Goal: Task Accomplishment & Management: Manage account settings

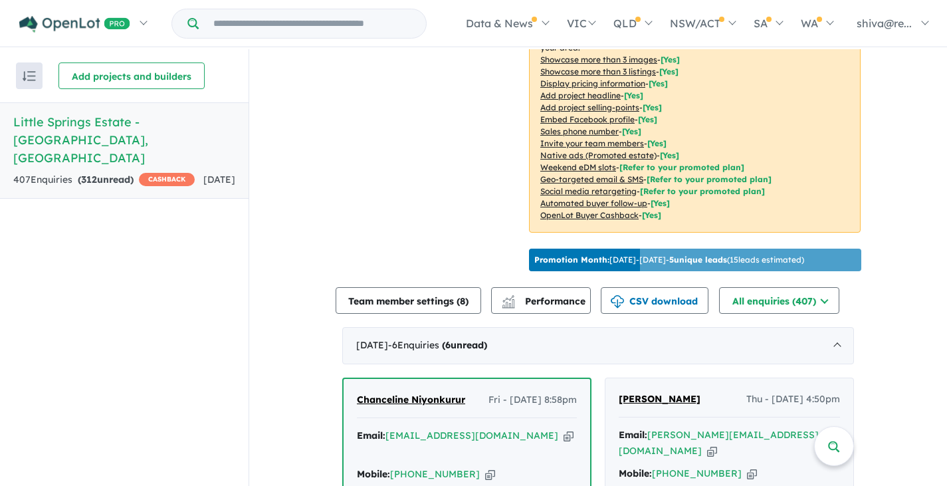
scroll to position [465, 0]
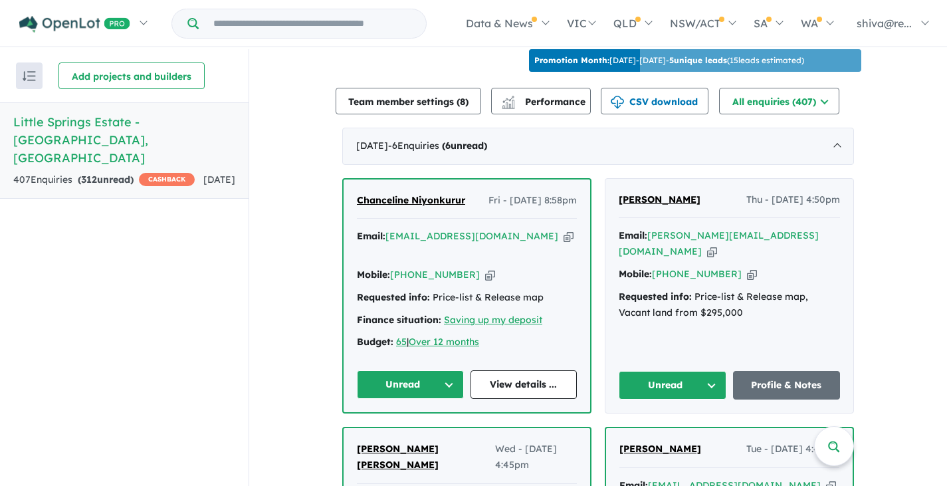
click at [451, 370] on button "Unread" at bounding box center [410, 384] width 107 height 29
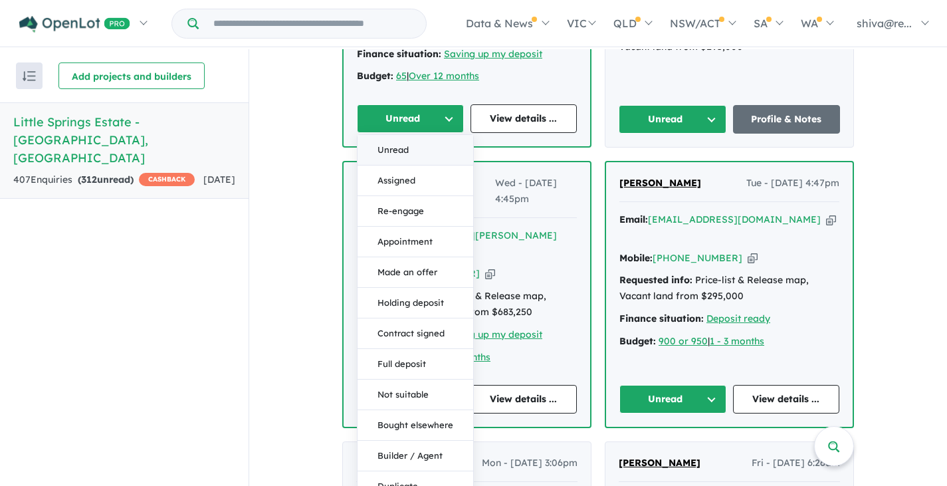
scroll to position [798, 0]
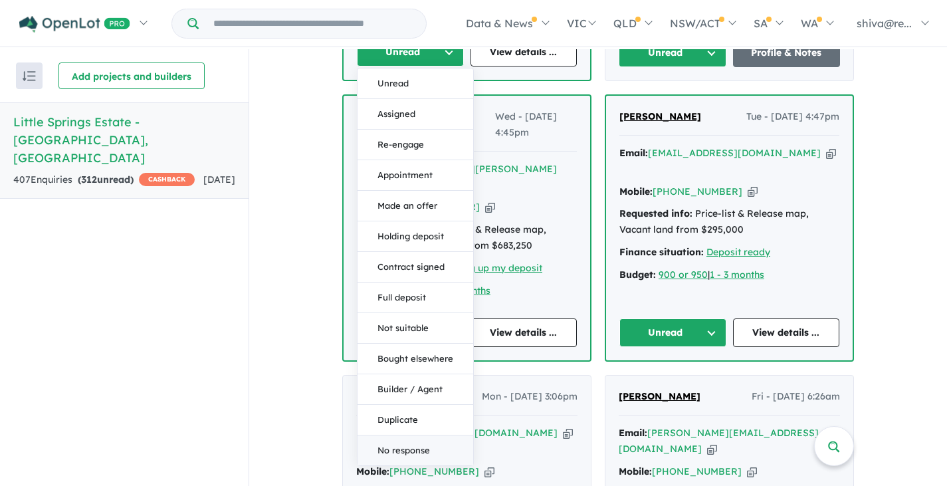
click at [422, 435] on button "No response" at bounding box center [416, 450] width 116 height 30
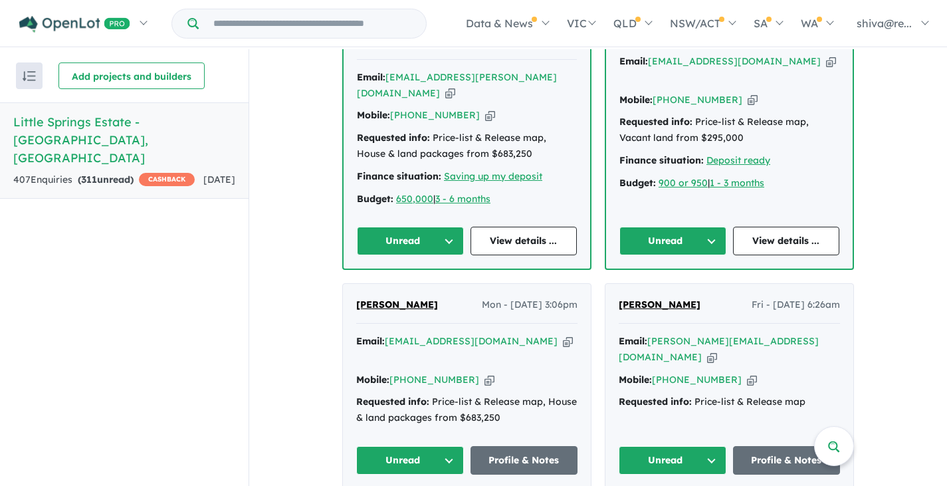
scroll to position [931, 0]
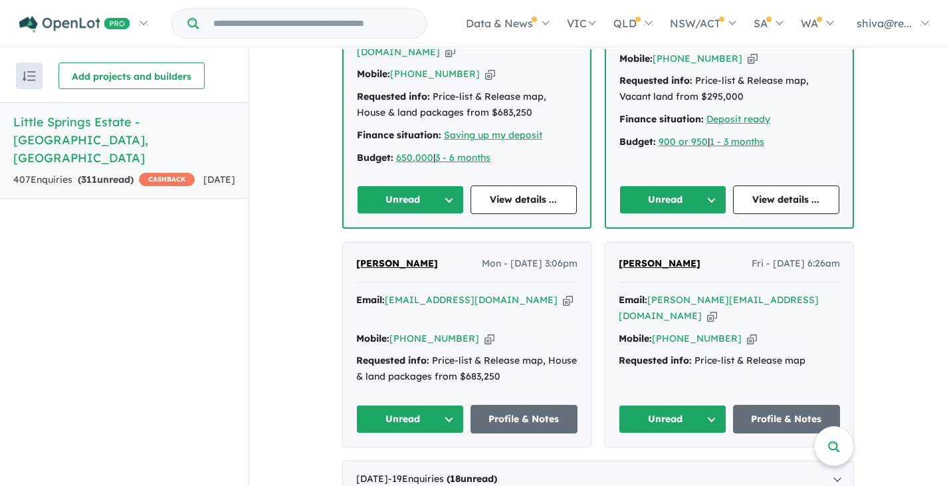
click at [706, 185] on button "Unread" at bounding box center [673, 199] width 107 height 29
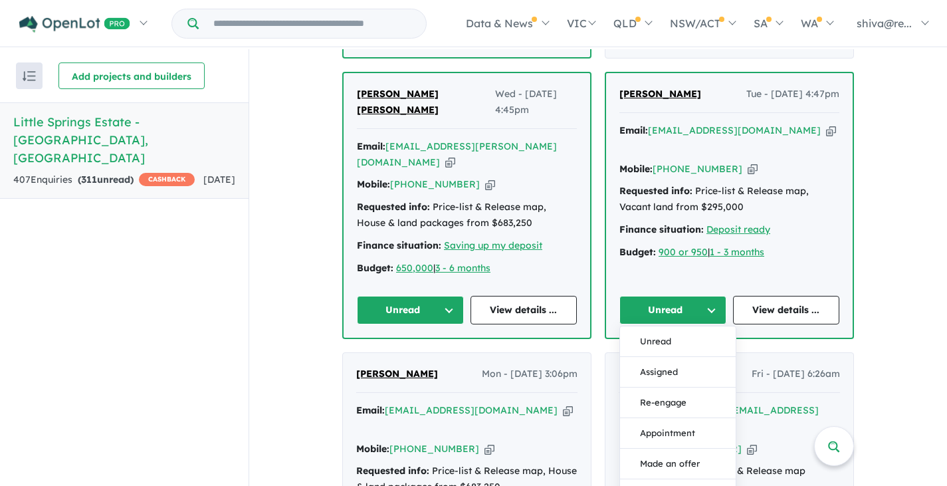
scroll to position [798, 0]
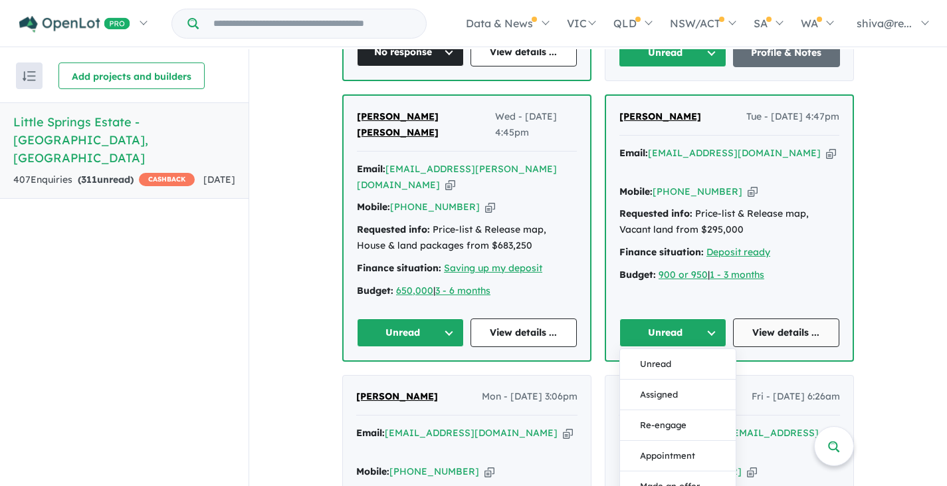
click at [751, 318] on link "View details ..." at bounding box center [786, 332] width 107 height 29
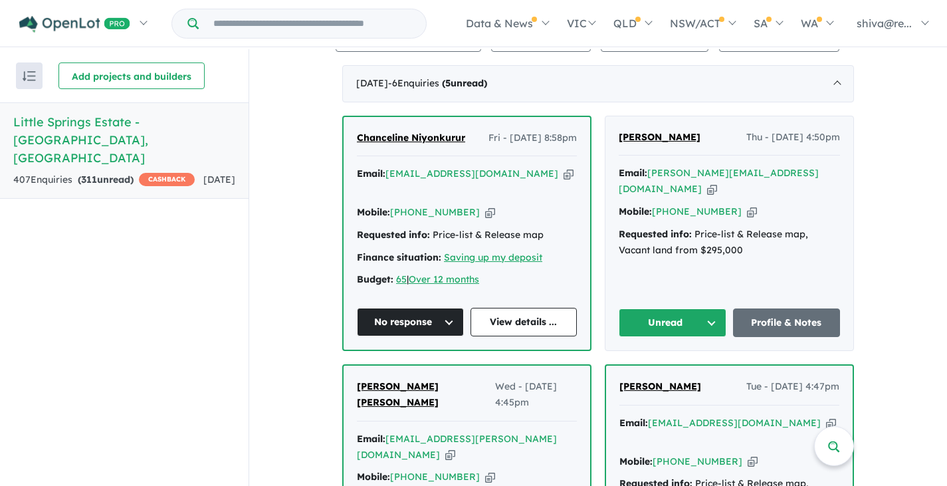
scroll to position [532, 0]
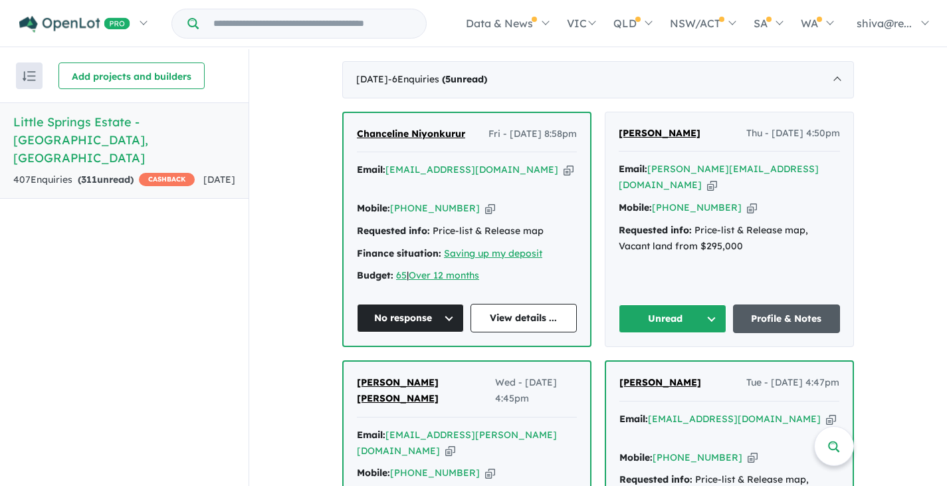
click at [796, 304] on link "Profile & Notes" at bounding box center [787, 318] width 108 height 29
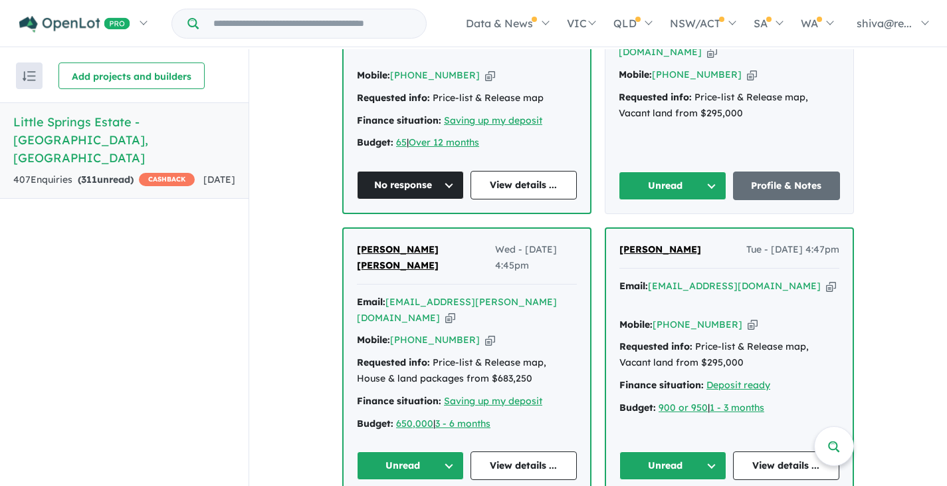
scroll to position [798, 0]
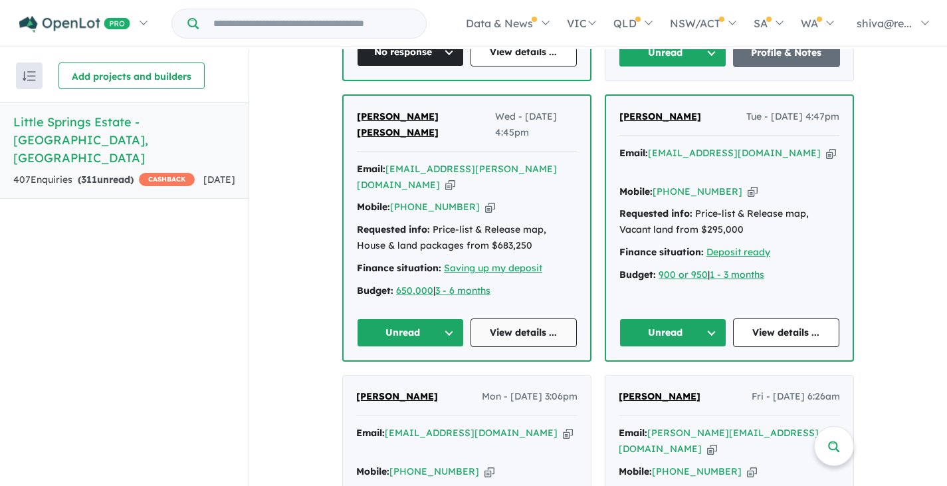
click at [530, 318] on link "View details ..." at bounding box center [524, 332] width 107 height 29
click at [776, 318] on link "View details ..." at bounding box center [786, 332] width 107 height 29
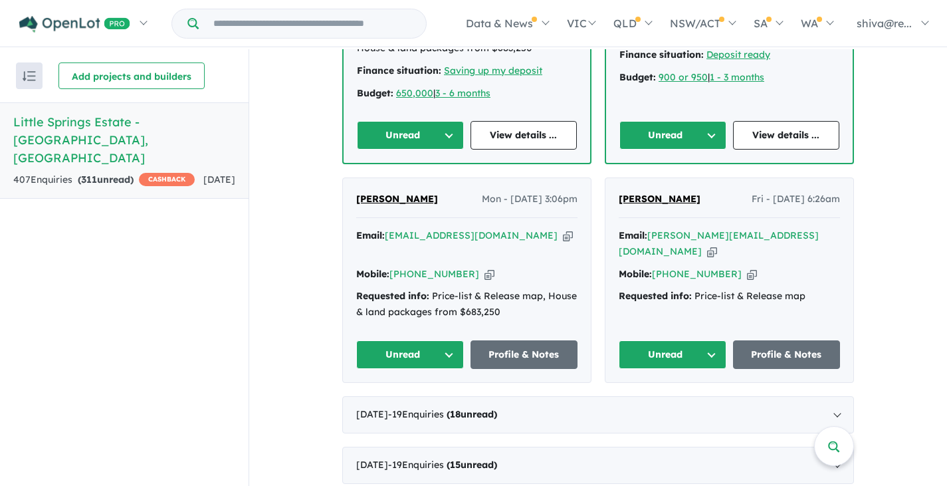
scroll to position [997, 0]
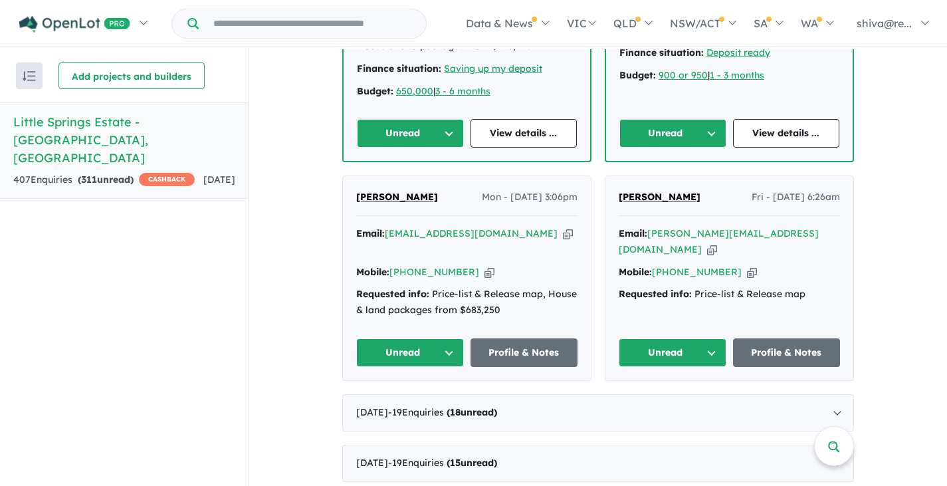
click at [390, 338] on button "Unread" at bounding box center [410, 352] width 108 height 29
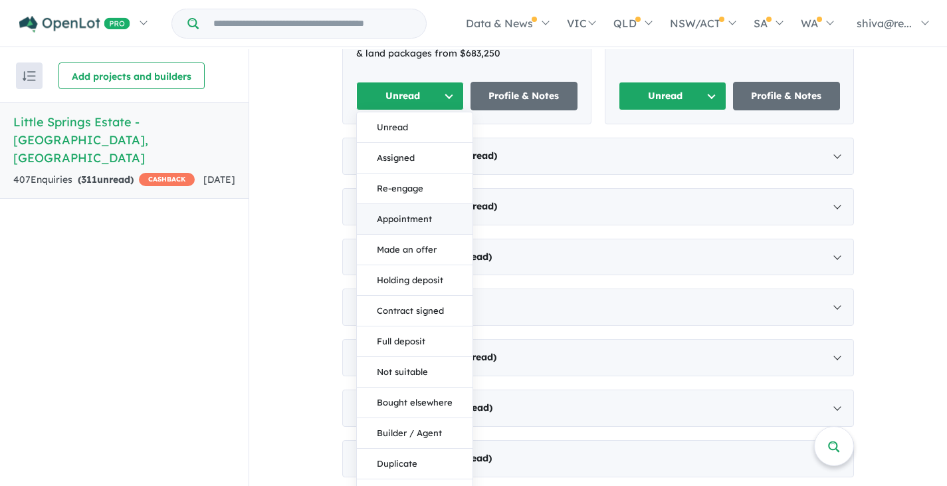
scroll to position [1263, 0]
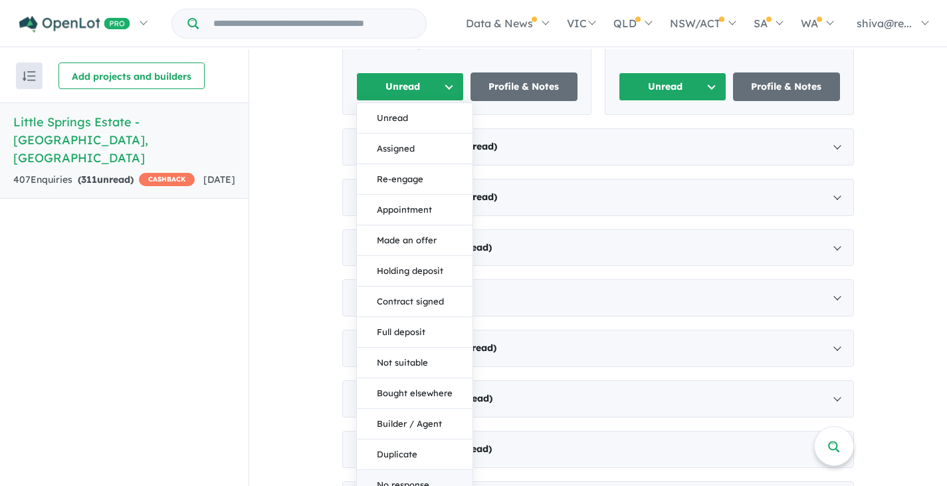
click at [415, 470] on button "No response" at bounding box center [415, 485] width 116 height 30
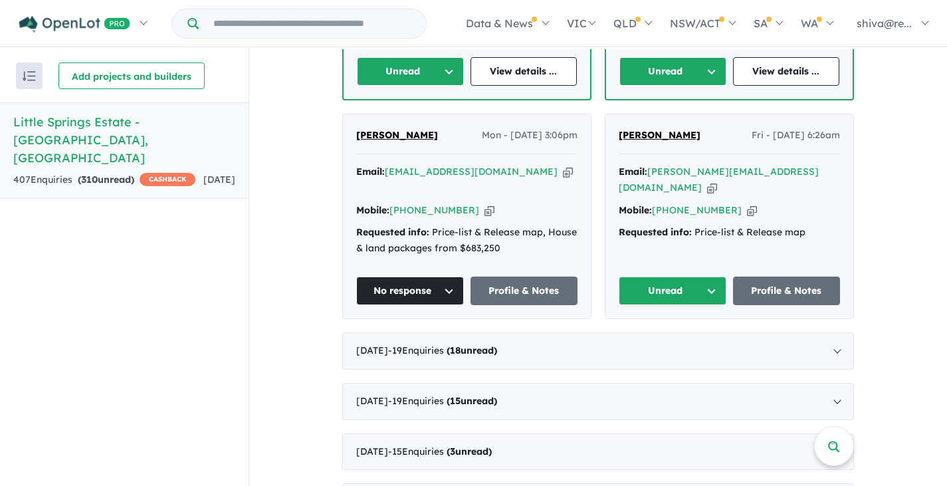
scroll to position [997, 0]
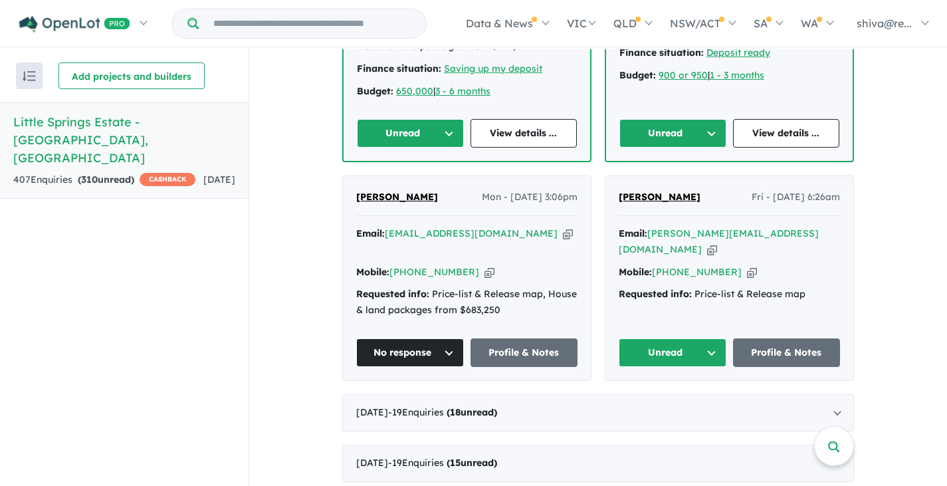
click at [675, 338] on button "Unread" at bounding box center [673, 352] width 108 height 29
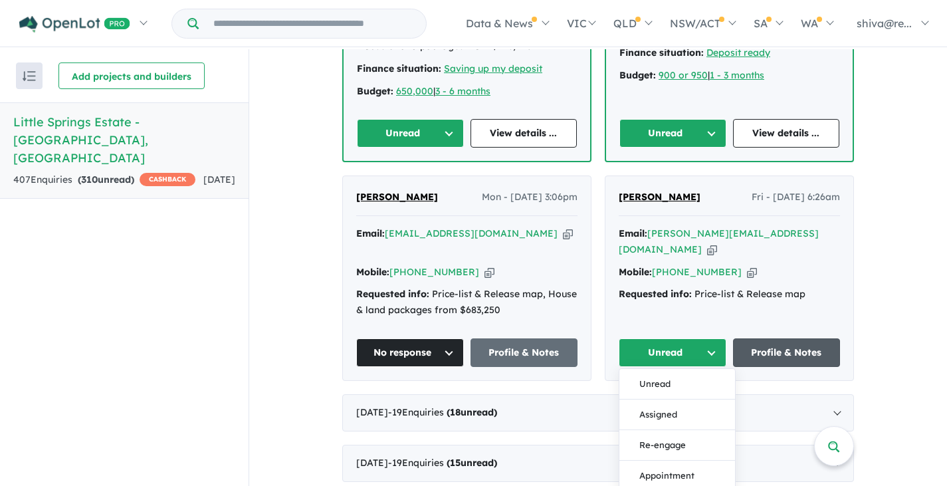
click at [762, 338] on link "Profile & Notes" at bounding box center [787, 352] width 108 height 29
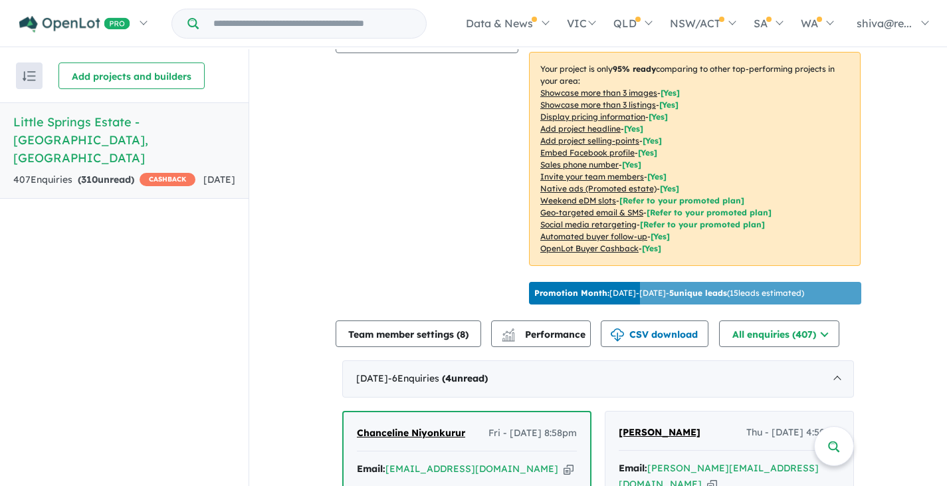
scroll to position [266, 0]
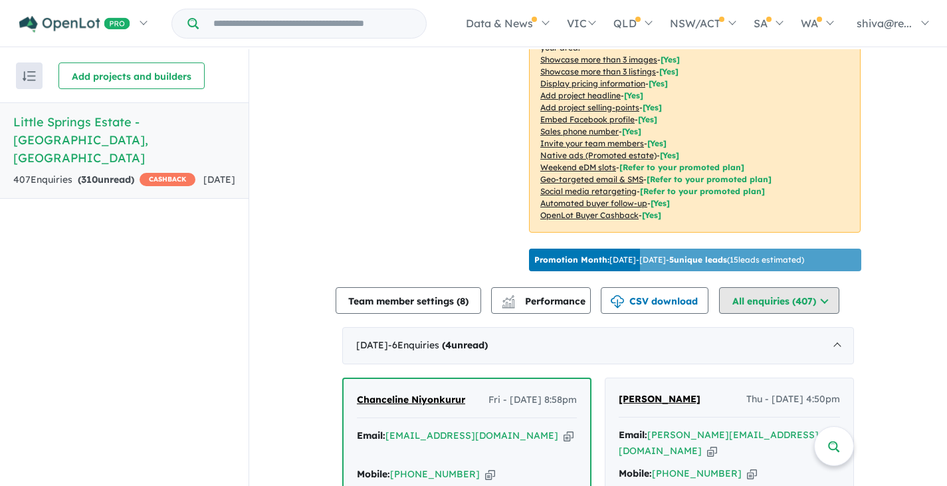
click at [810, 287] on button "All enquiries ( 407 )" at bounding box center [779, 300] width 120 height 27
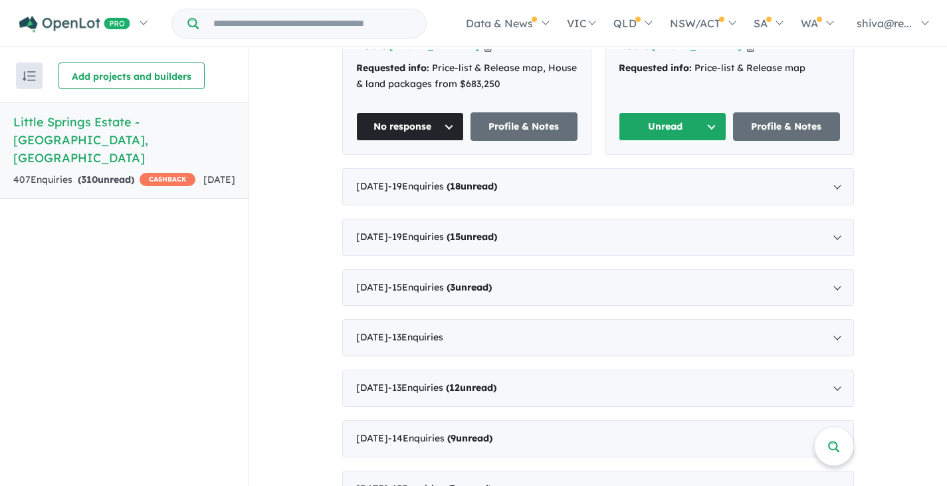
scroll to position [1197, 0]
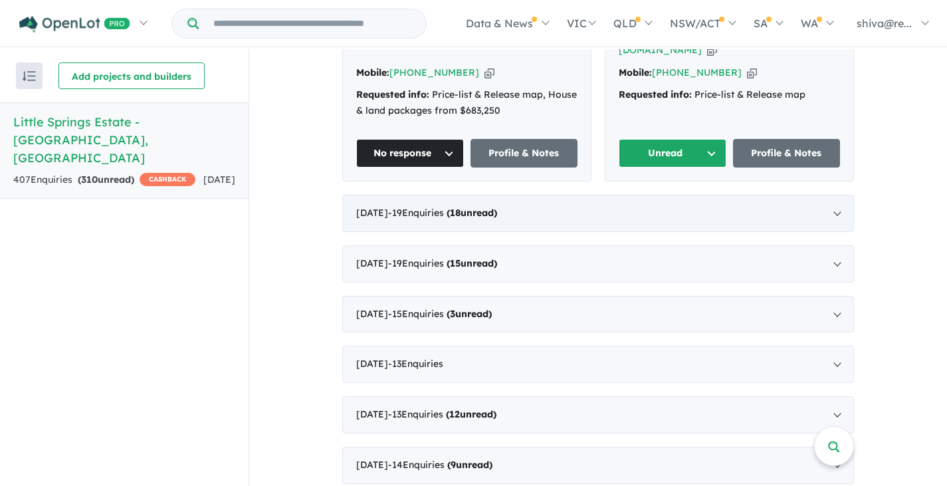
click at [488, 195] on div "August 2025 - 19 Enquir ies ( 18 unread)" at bounding box center [598, 213] width 512 height 37
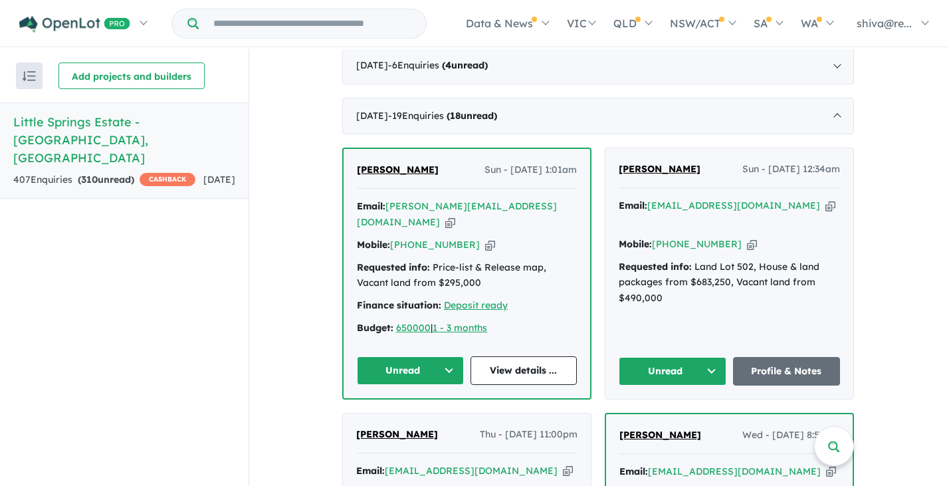
scroll to position [572, 0]
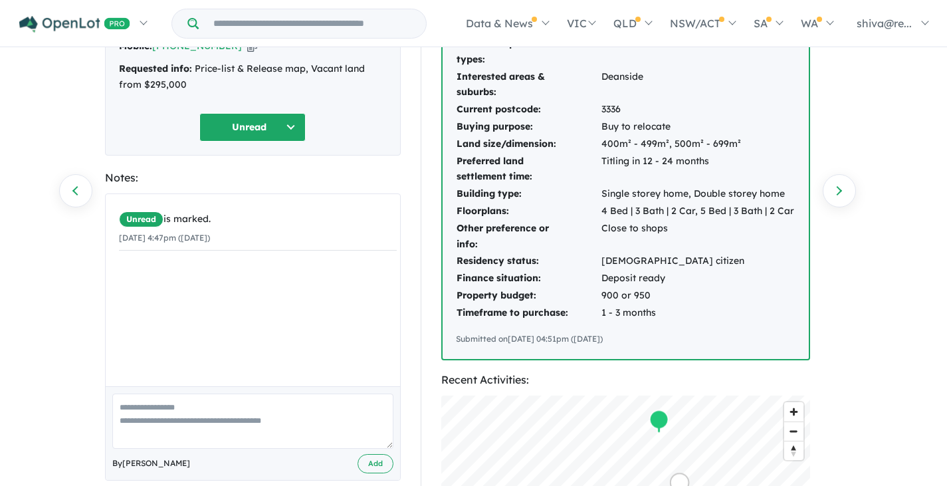
scroll to position [199, 0]
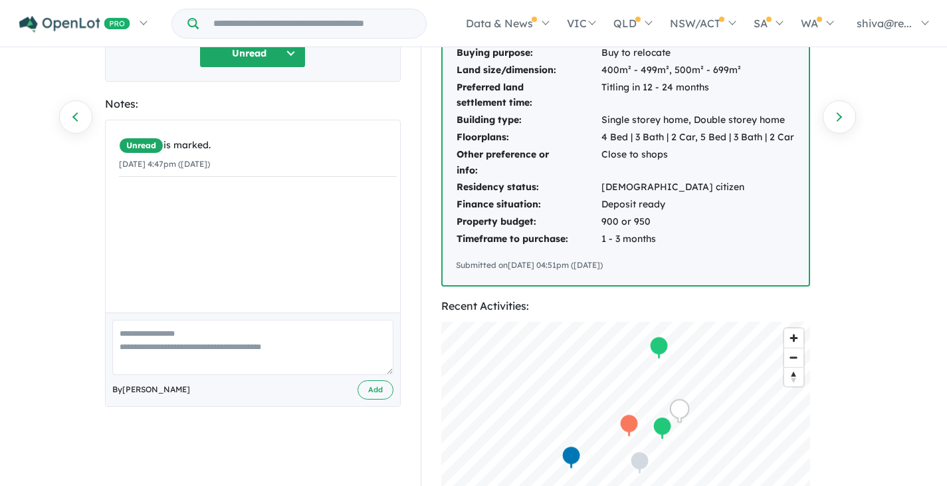
click at [172, 354] on textarea at bounding box center [252, 347] width 281 height 55
type textarea "**********"
click at [376, 387] on button "Add" at bounding box center [376, 389] width 36 height 19
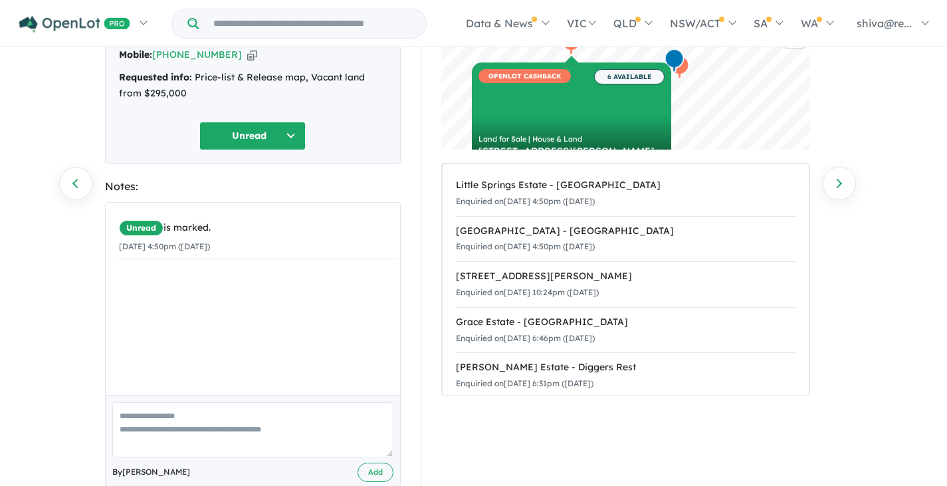
scroll to position [148, 0]
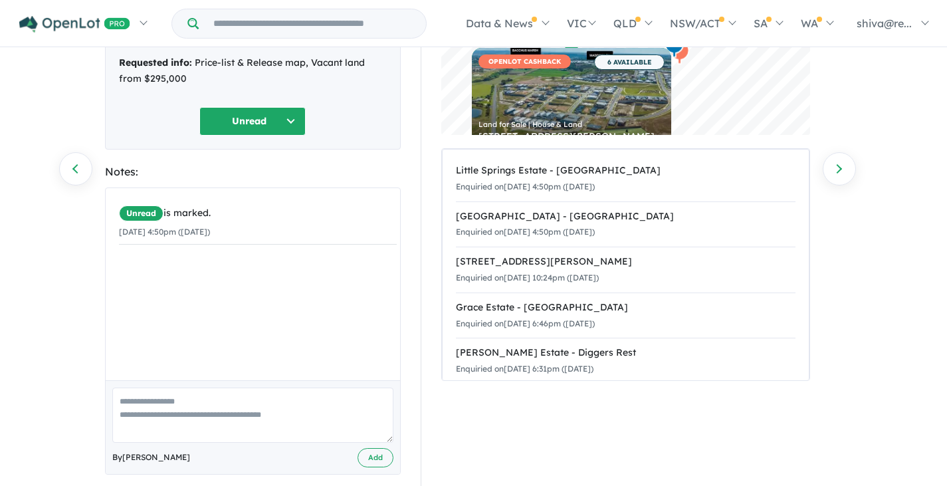
click at [189, 388] on textarea at bounding box center [252, 415] width 281 height 55
paste textarea "**********"
type textarea "**********"
click at [276, 107] on button "Unread" at bounding box center [252, 121] width 106 height 29
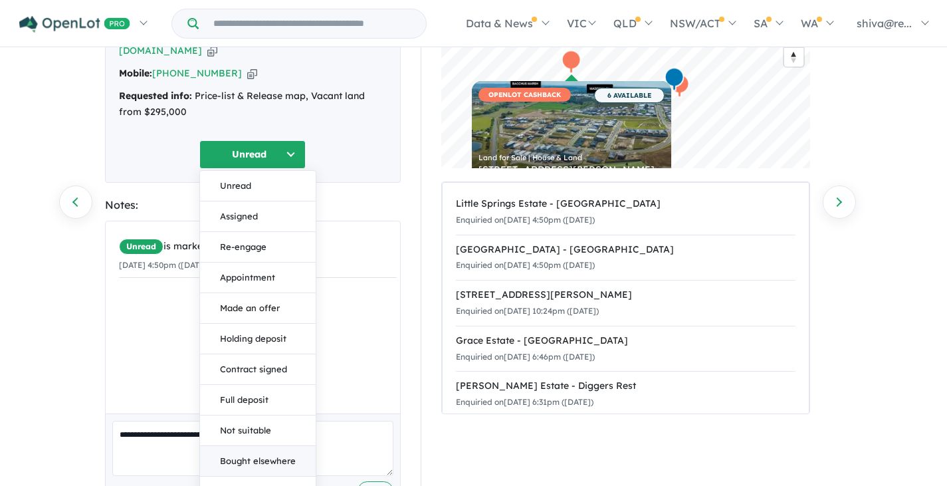
scroll to position [114, 0]
click at [264, 263] on button "Appointment" at bounding box center [258, 278] width 116 height 31
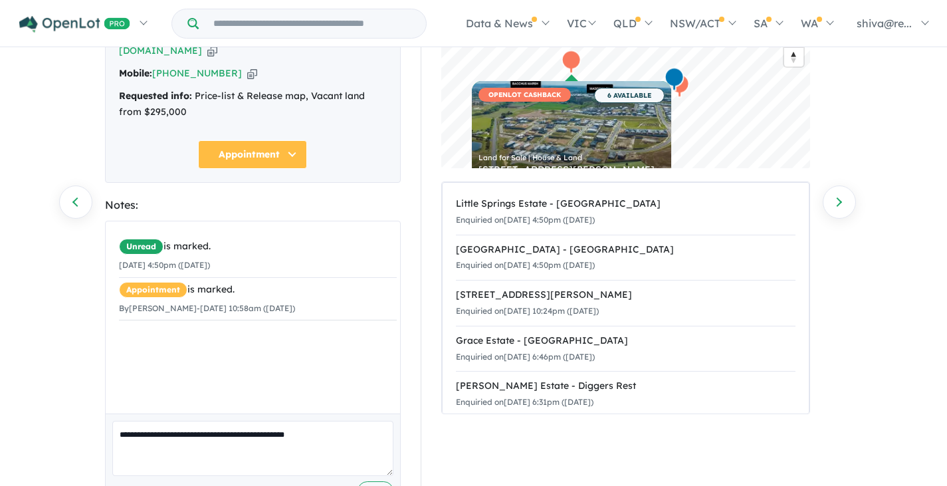
scroll to position [148, 0]
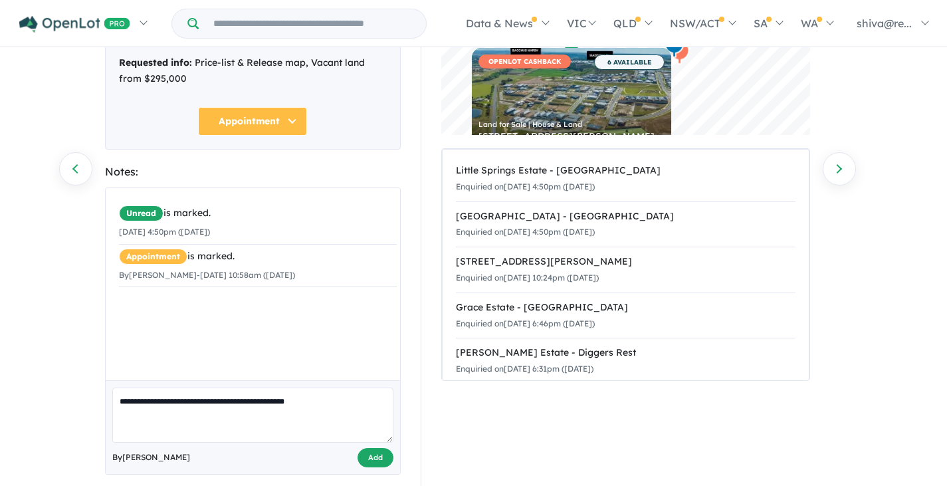
click at [390, 448] on button "Add" at bounding box center [376, 457] width 36 height 19
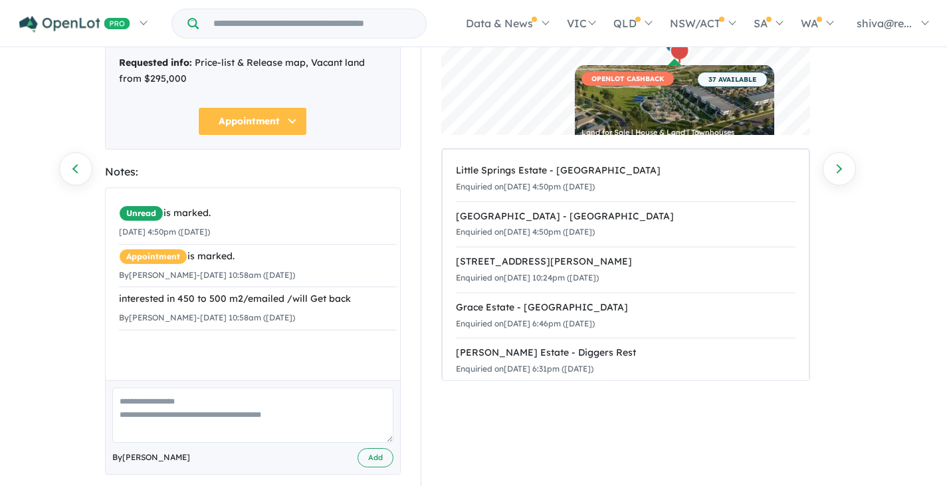
scroll to position [0, 0]
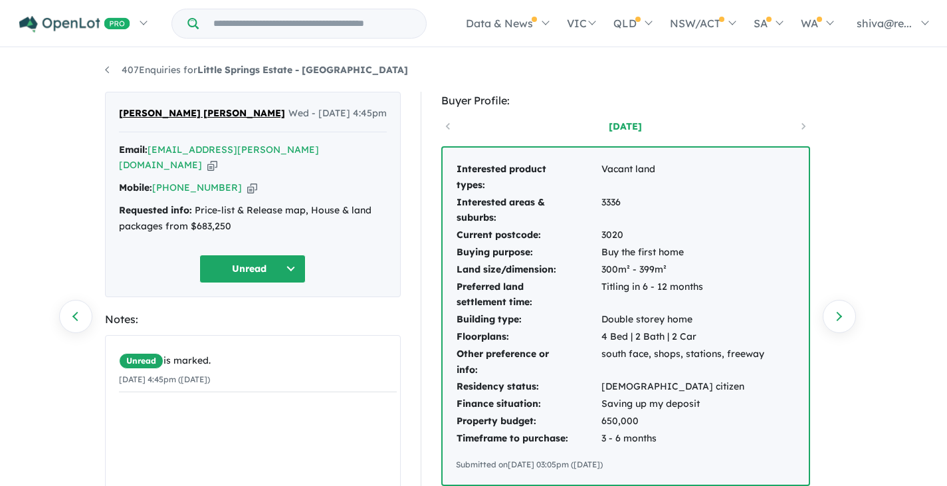
click at [293, 255] on button "Unread" at bounding box center [252, 269] width 106 height 29
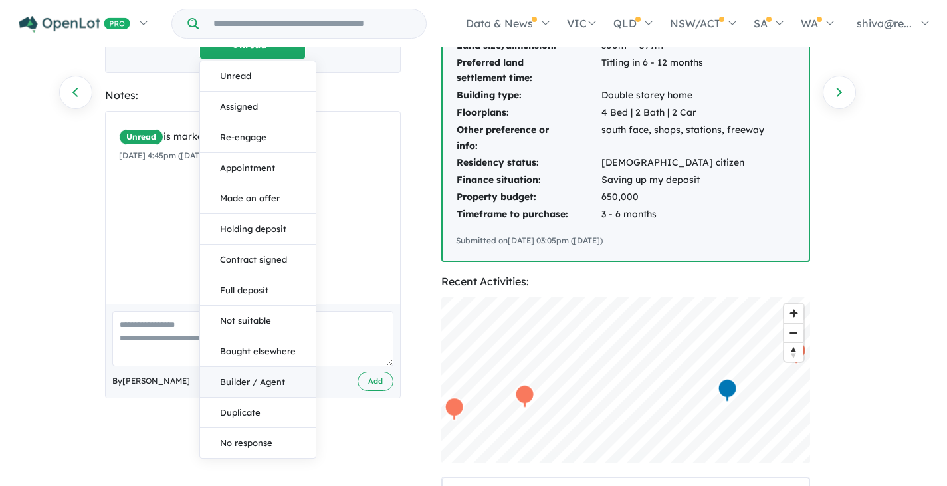
scroll to position [266, 0]
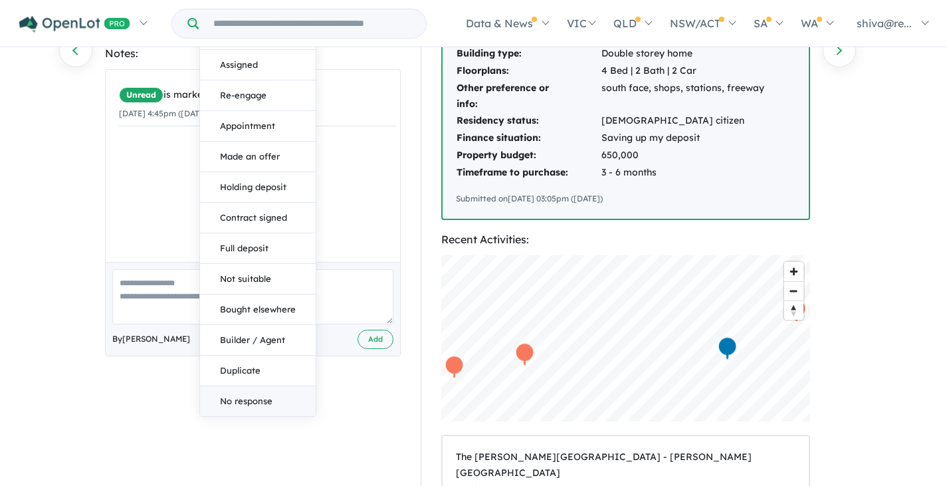
click at [265, 386] on button "No response" at bounding box center [258, 401] width 116 height 30
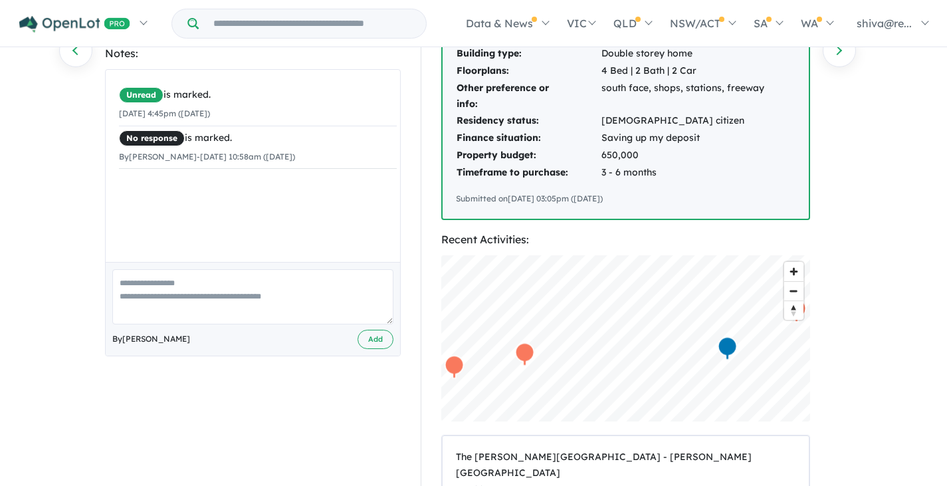
paste textarea "**********"
type textarea "**********"
click at [381, 330] on button "Add" at bounding box center [376, 339] width 36 height 19
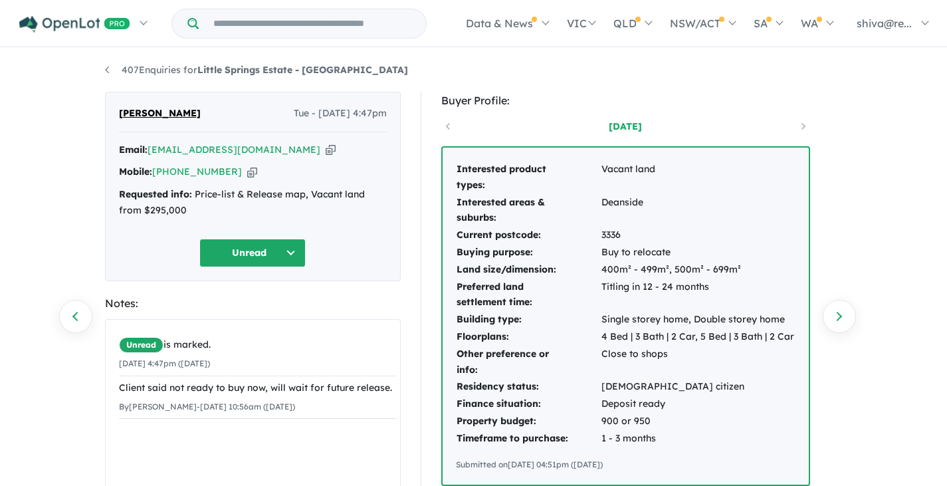
scroll to position [66, 0]
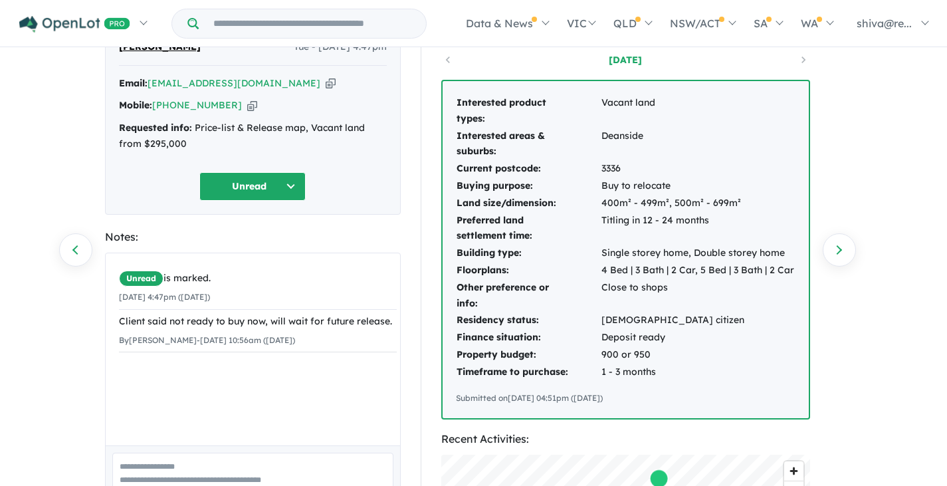
click at [276, 184] on button "Unread" at bounding box center [252, 186] width 106 height 29
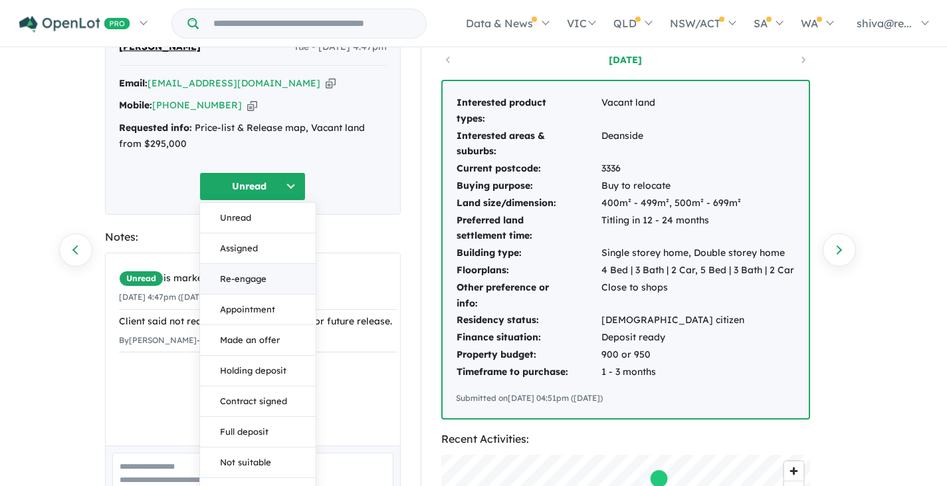
click at [262, 279] on button "Re-engage" at bounding box center [258, 279] width 116 height 31
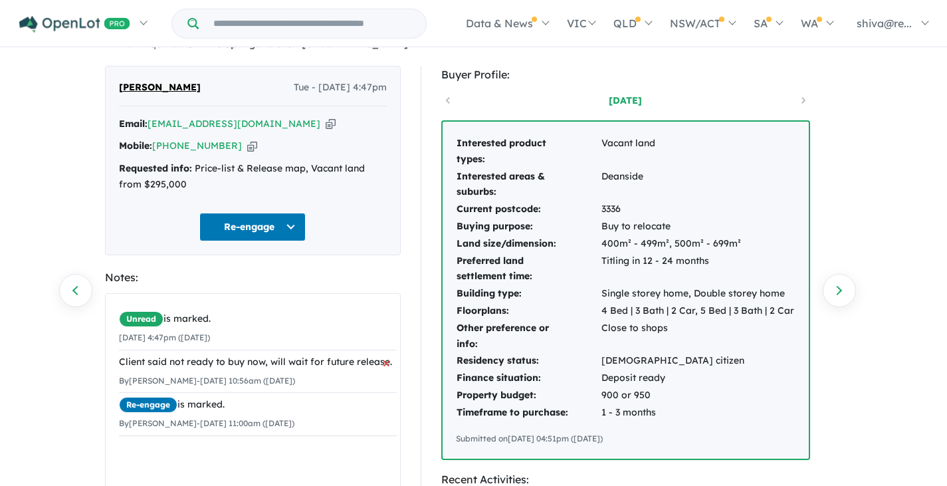
scroll to position [0, 0]
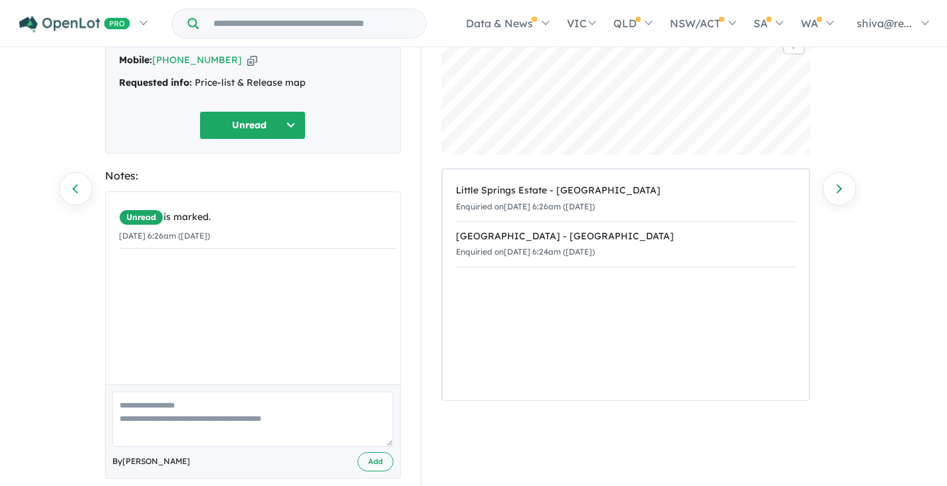
scroll to position [132, 0]
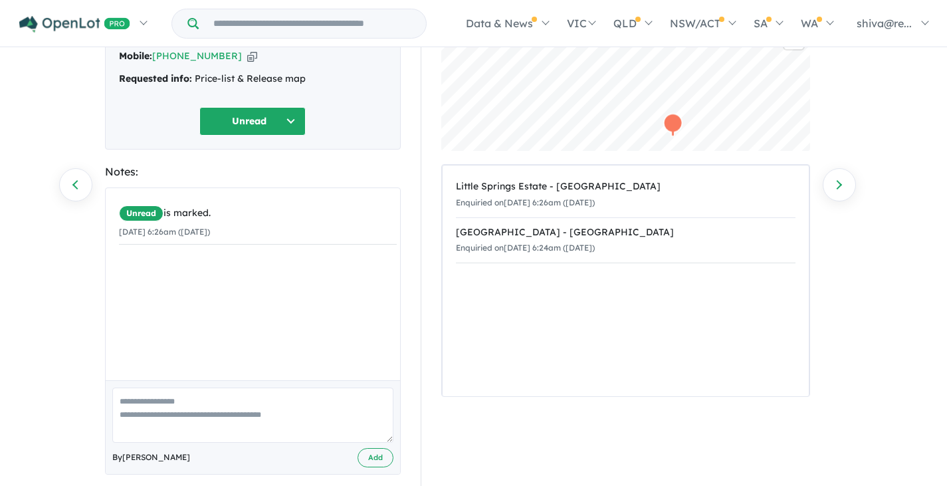
click at [289, 107] on button "Unread" at bounding box center [252, 121] width 106 height 29
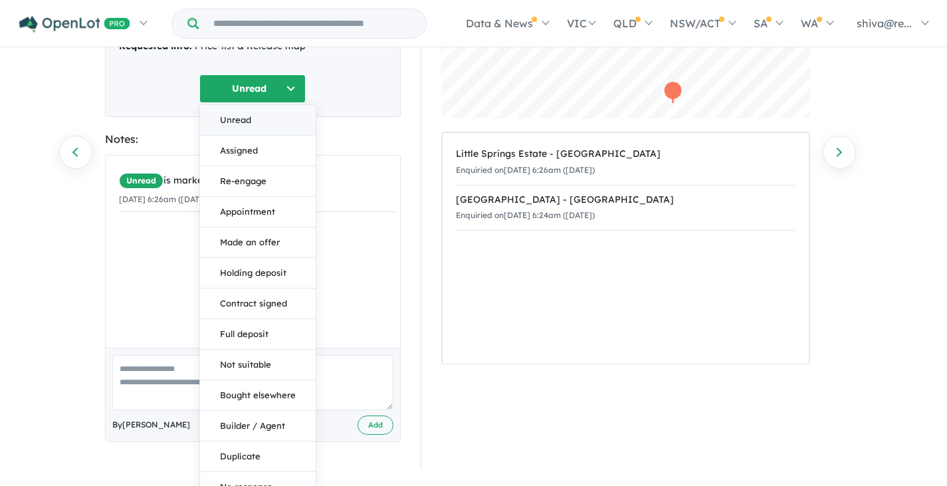
scroll to position [165, 0]
click at [246, 471] on button "No response" at bounding box center [258, 486] width 116 height 30
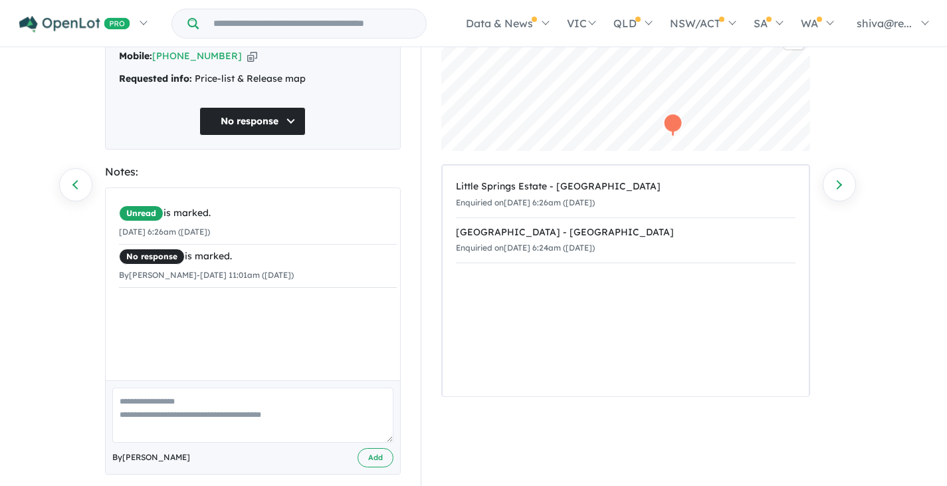
click at [162, 400] on textarea at bounding box center [252, 415] width 281 height 55
paste textarea "**********"
click at [363, 390] on textarea "**********" at bounding box center [252, 415] width 281 height 55
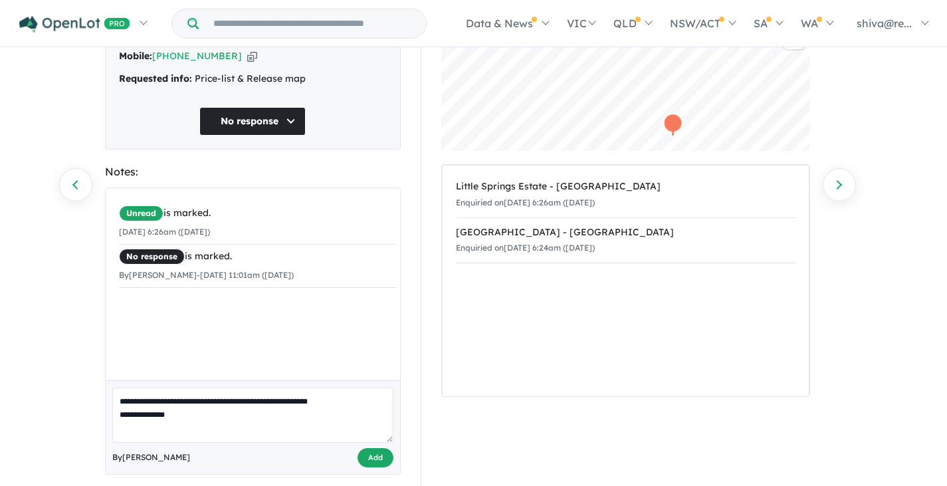
type textarea "**********"
click at [383, 448] on button "Add" at bounding box center [376, 457] width 36 height 19
